Goal: Information Seeking & Learning: Learn about a topic

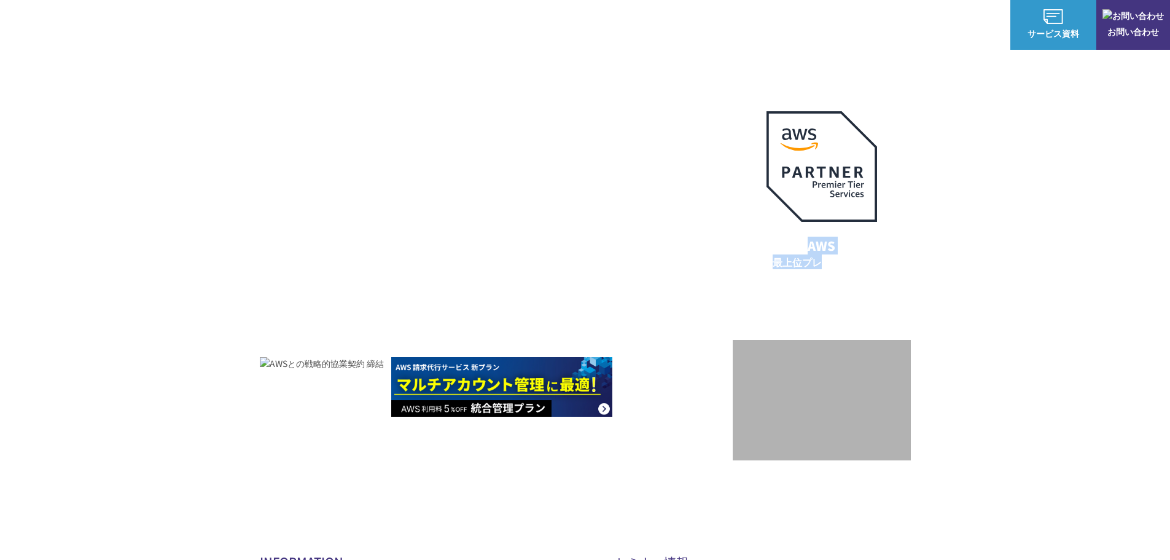
drag, startPoint x: 805, startPoint y: 249, endPoint x: 819, endPoint y: 264, distance: 20.4
click at [819, 264] on p "AWS 最上位プレミアティア サービスパートナー" at bounding box center [822, 259] width 140 height 47
click at [822, 268] on p "AWS 最上位プレミアティア サービスパートナー" at bounding box center [822, 259] width 140 height 47
click at [823, 260] on p "AWS 最上位プレミアティア サービスパートナー" at bounding box center [822, 259] width 140 height 47
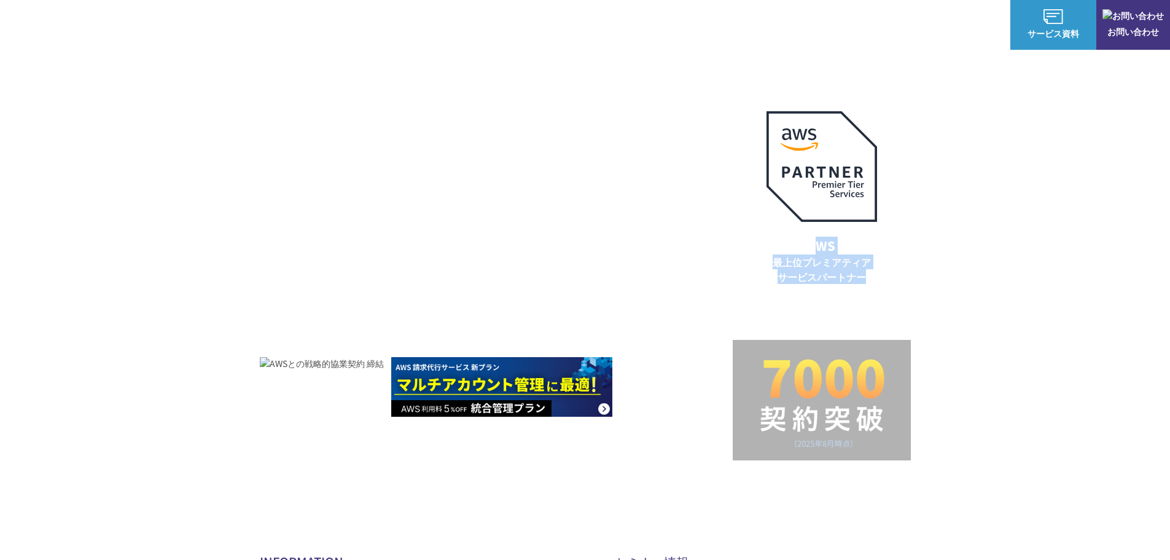
drag, startPoint x: 826, startPoint y: 249, endPoint x: 874, endPoint y: 273, distance: 53.6
click at [874, 273] on p "AWS 最上位プレミアティア サービスパートナー" at bounding box center [822, 259] width 140 height 47
drag, startPoint x: 808, startPoint y: 246, endPoint x: 870, endPoint y: 273, distance: 67.4
click at [870, 273] on p "AWS 最上位プレミアティア サービスパートナー" at bounding box center [822, 259] width 140 height 47
click at [1035, 221] on div "AWSの導入からコスト削減、 構成・運用の最適化からデータ活用まで 規模や業種業態を問わない マネージドサービスで AWS ジャーニーの 成功を実現 AWS …" at bounding box center [585, 260] width 1170 height 521
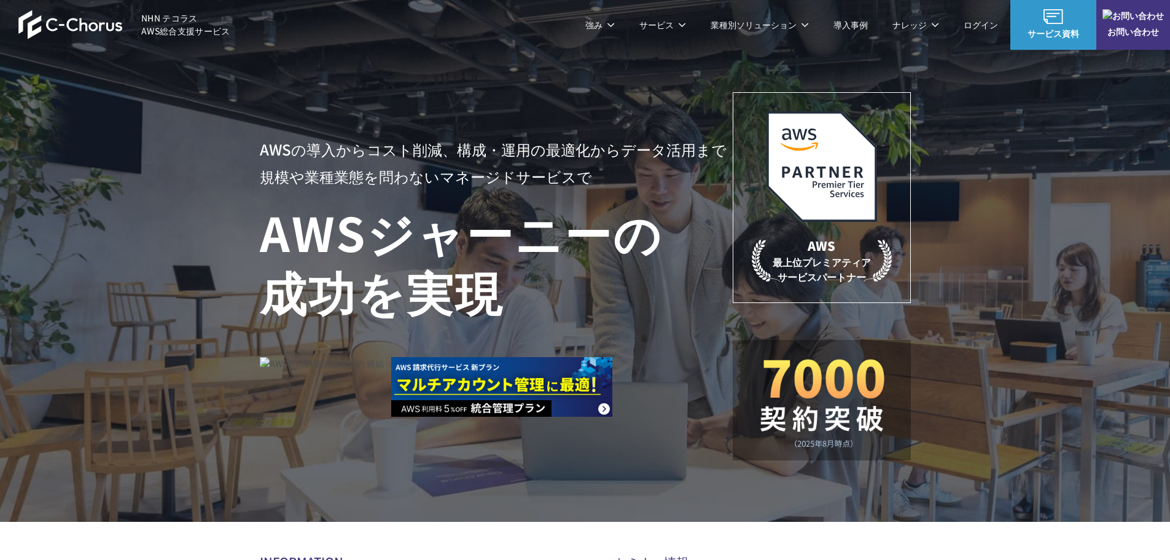
click at [832, 181] on img at bounding box center [822, 166] width 111 height 111
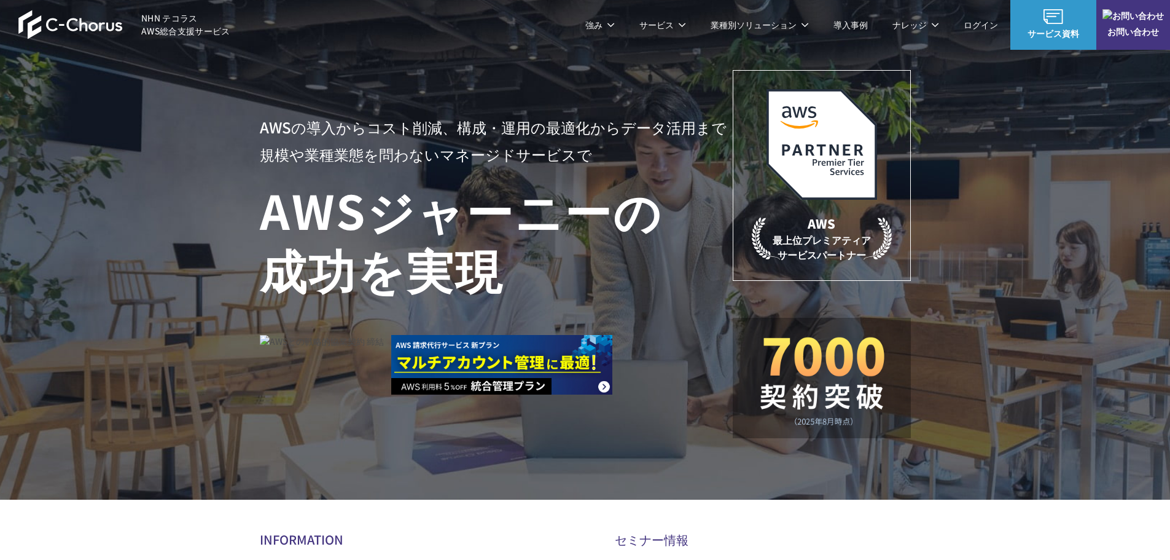
scroll to position [61, 0]
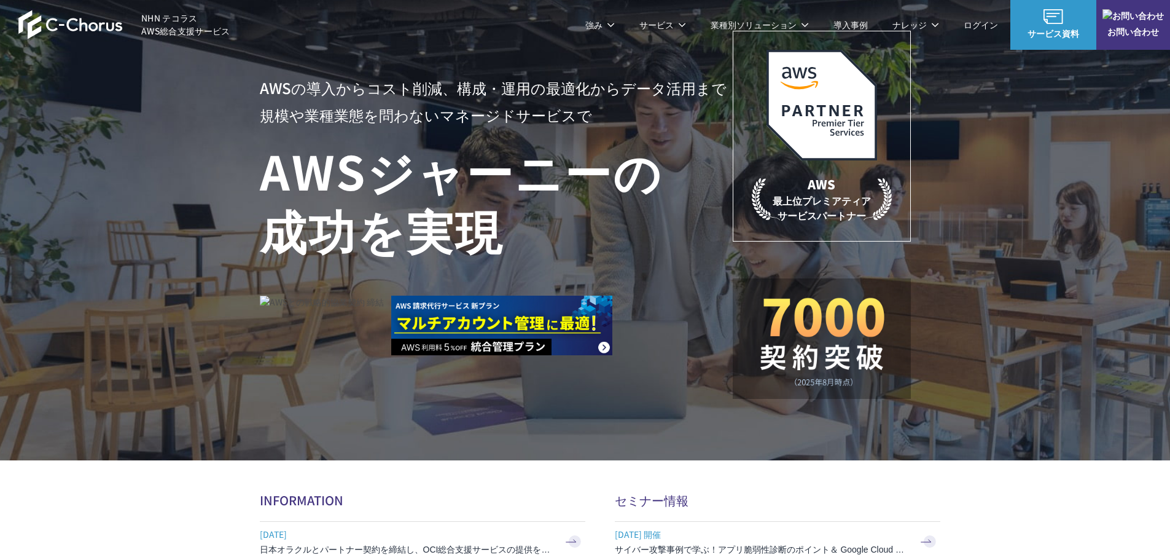
click at [820, 362] on img at bounding box center [821, 342] width 129 height 90
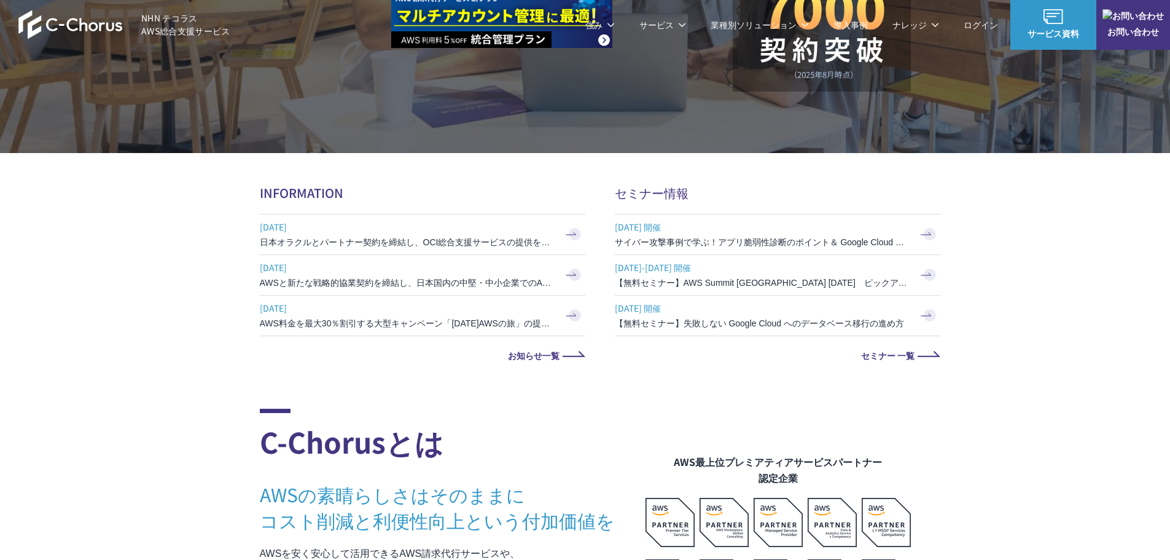
scroll to position [553, 0]
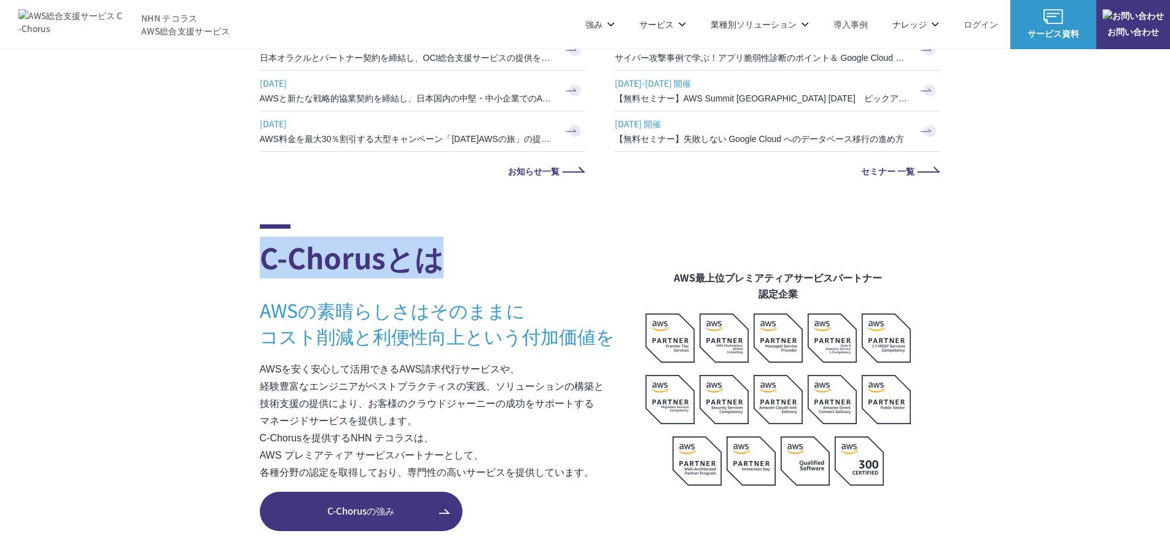
drag, startPoint x: 245, startPoint y: 257, endPoint x: 456, endPoint y: 260, distance: 210.7
click at [693, 284] on figcaption "AWS最上位プレミアティアサービスパートナー 認定企業" at bounding box center [778, 285] width 265 height 32
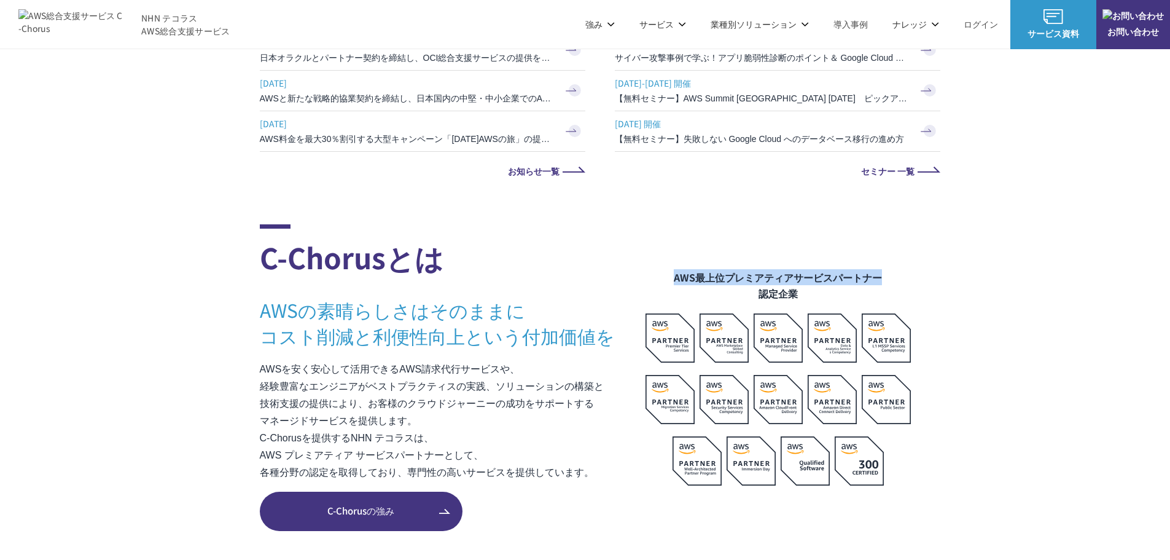
drag, startPoint x: 674, startPoint y: 281, endPoint x: 980, endPoint y: 279, distance: 305.9
drag, startPoint x: 763, startPoint y: 297, endPoint x: 822, endPoint y: 297, distance: 58.4
click at [822, 297] on figcaption "AWS最上位プレミアティアサービスパートナー 認定企業" at bounding box center [778, 285] width 265 height 32
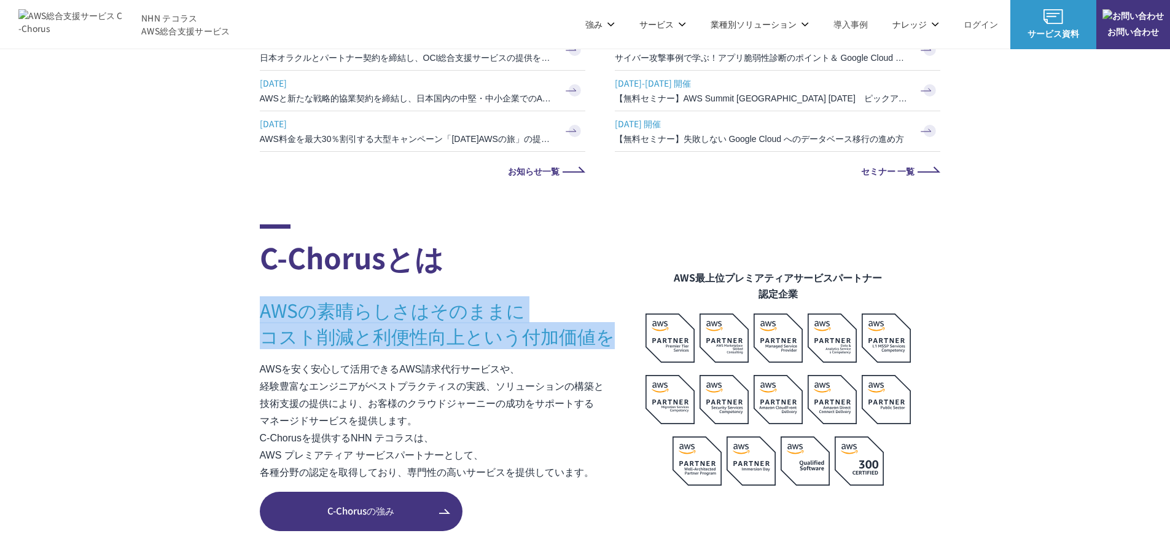
drag, startPoint x: 257, startPoint y: 314, endPoint x: 608, endPoint y: 329, distance: 351.6
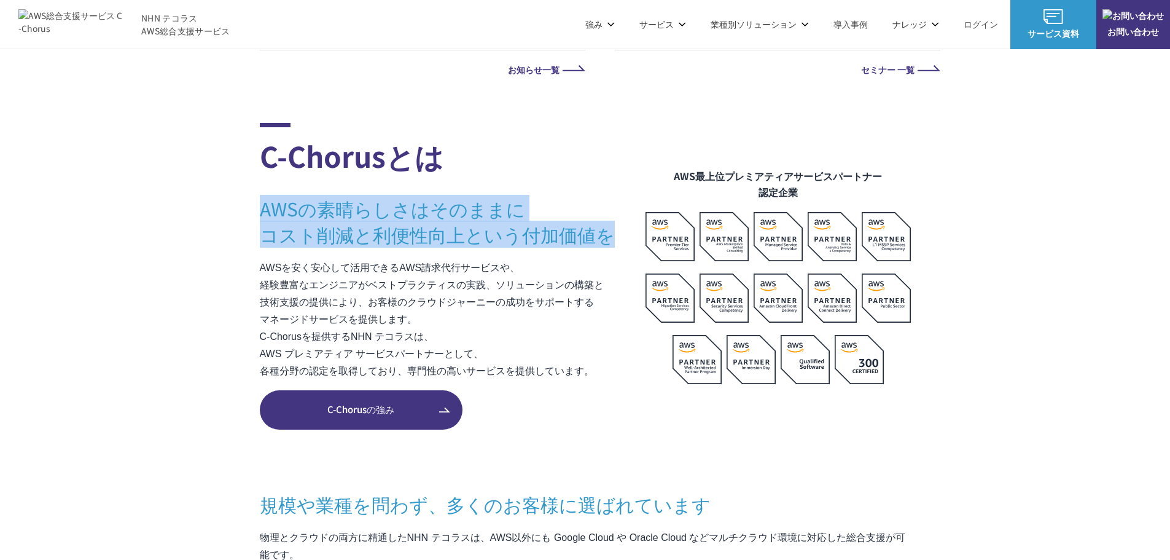
scroll to position [676, 0]
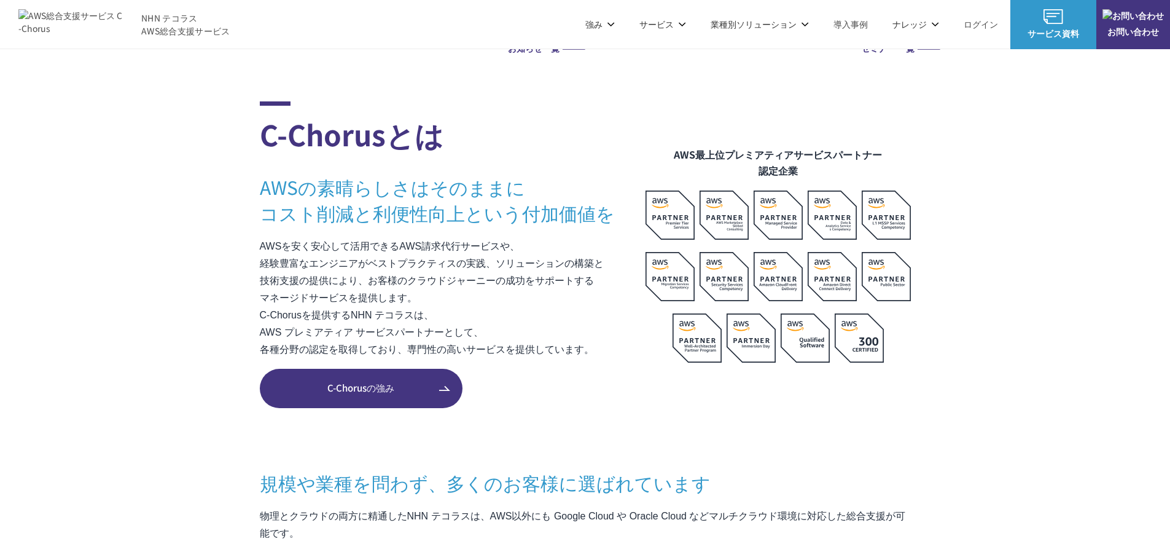
click at [257, 312] on section "C-Chorusとは AWSの素晴らしさはそのままに コスト削減と利便性向上という付加価値を AWSを安く安心して活用できるAWS請求代行サービスや、 経験豊…" at bounding box center [585, 547] width 1170 height 893
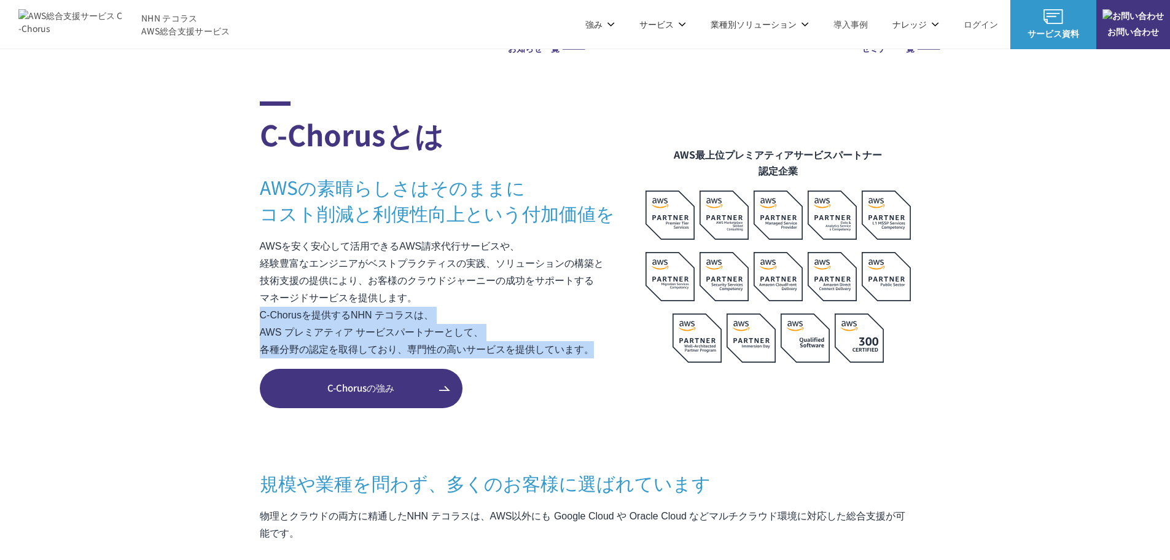
drag, startPoint x: 369, startPoint y: 324, endPoint x: 619, endPoint y: 357, distance: 252.8
click at [619, 357] on section "C-Chorusとは AWSの素晴らしさはそのままに コスト削減と利便性向上という付加価値を AWSを安く安心して活用できるAWS請求代行サービスや、 経験豊…" at bounding box center [585, 547] width 1170 height 893
click at [213, 357] on section "C-Chorusとは AWSの素晴らしさはそのままに コスト削減と利便性向上という付加価値を AWSを安く安心して活用できるAWS請求代行サービスや、 経験豊…" at bounding box center [585, 547] width 1170 height 893
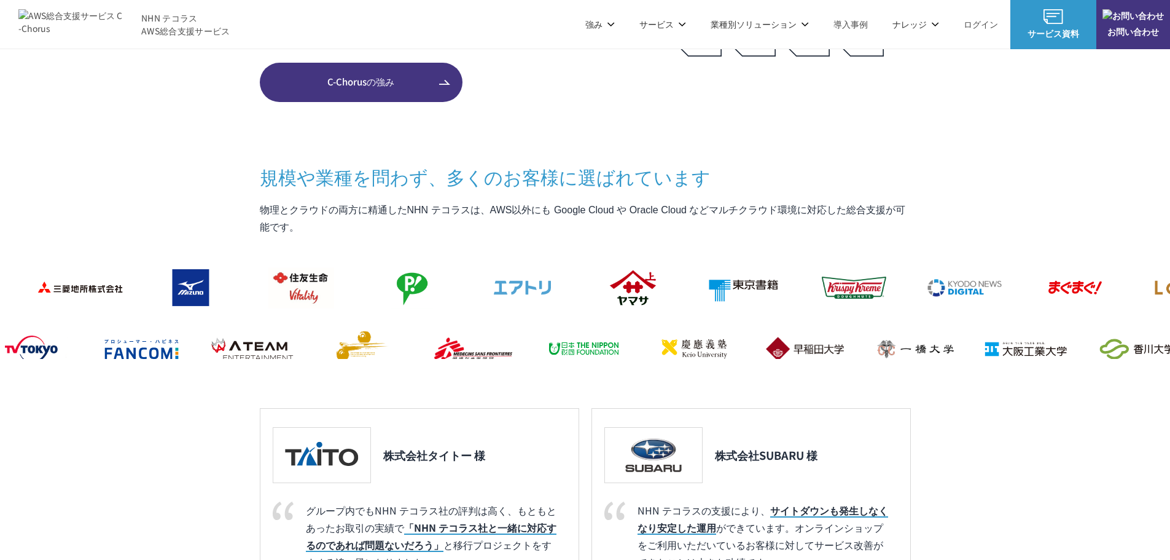
scroll to position [983, 0]
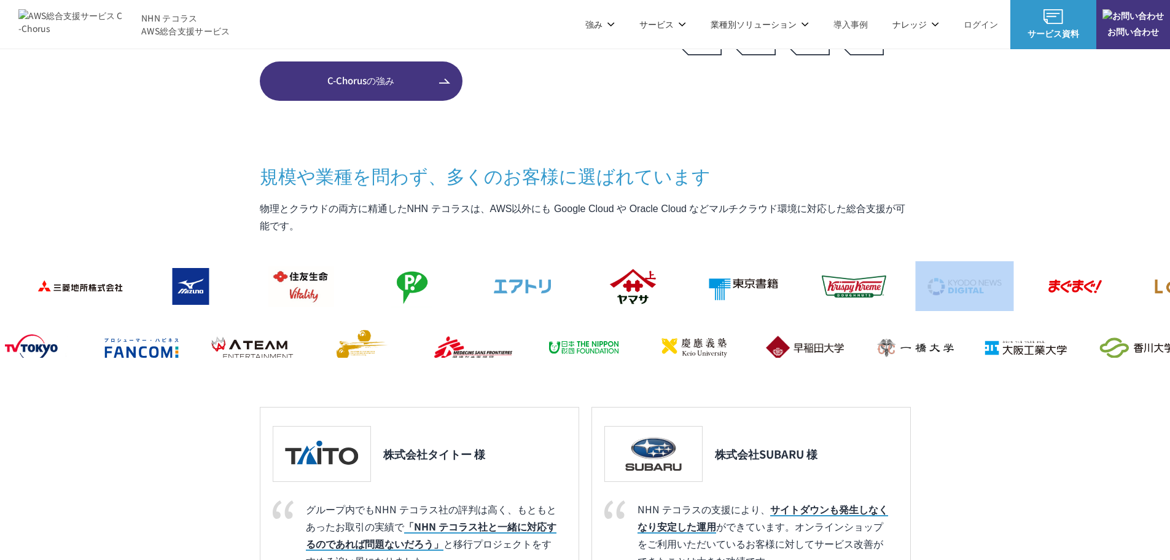
drag, startPoint x: 660, startPoint y: 313, endPoint x: 502, endPoint y: 313, distance: 158.5
